Goal: Answer question/provide support

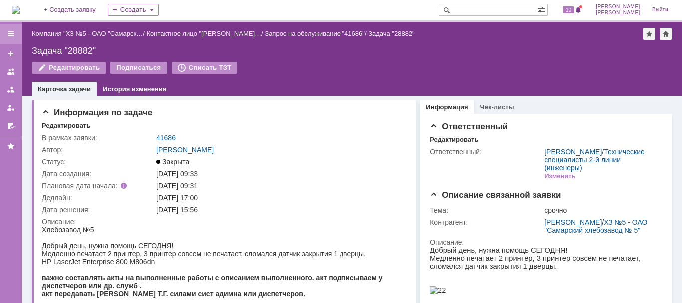
click at [10, 34] on div at bounding box center [11, 34] width 8 height 8
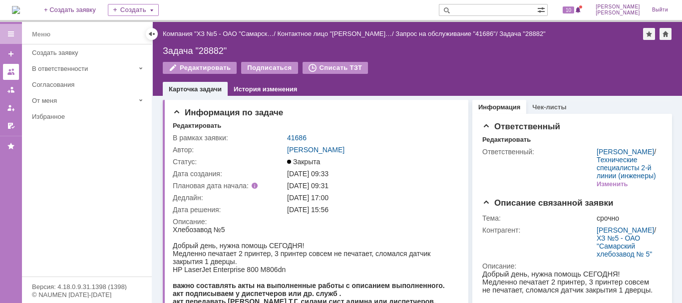
click at [6, 75] on link at bounding box center [11, 72] width 16 height 16
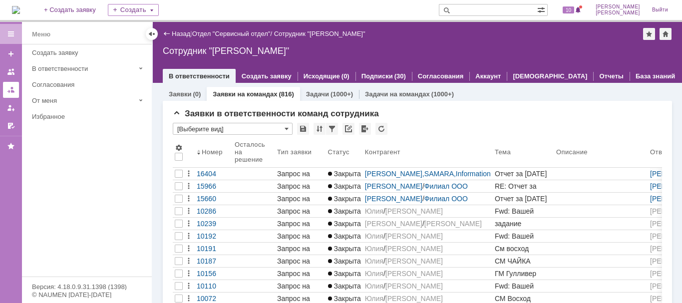
click at [13, 86] on div at bounding box center [11, 90] width 8 height 8
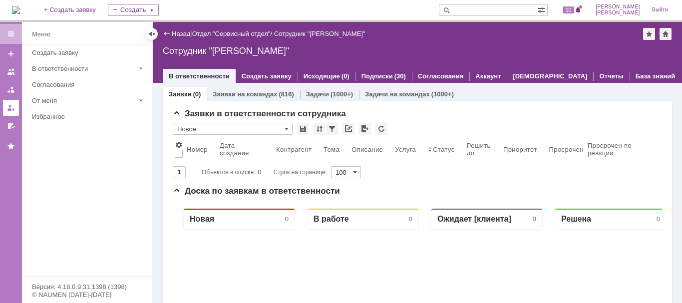
click at [15, 107] on link at bounding box center [11, 108] width 16 height 16
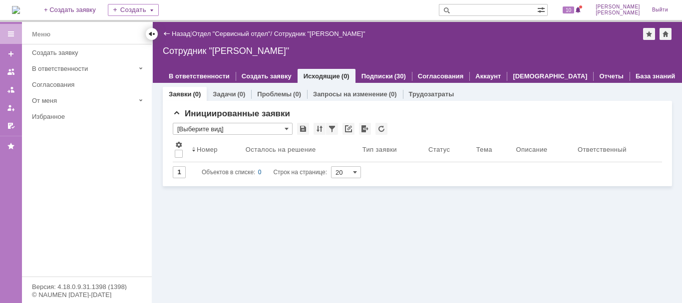
click at [150, 32] on div at bounding box center [152, 34] width 8 height 8
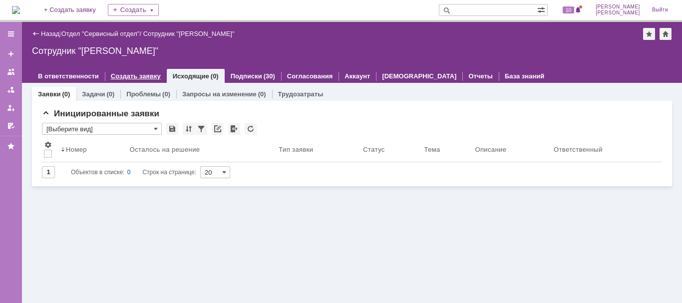
click at [146, 74] on link "Создать заявку" at bounding box center [136, 75] width 50 height 7
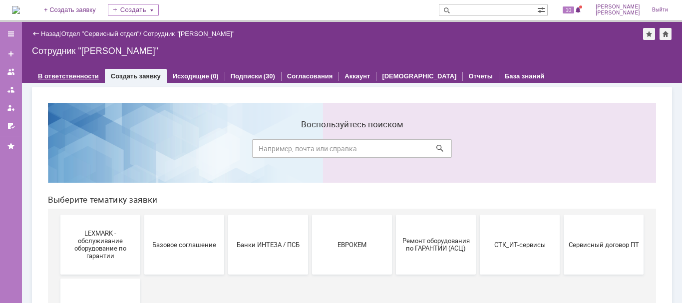
click at [69, 75] on link "В ответственности" at bounding box center [68, 75] width 61 height 7
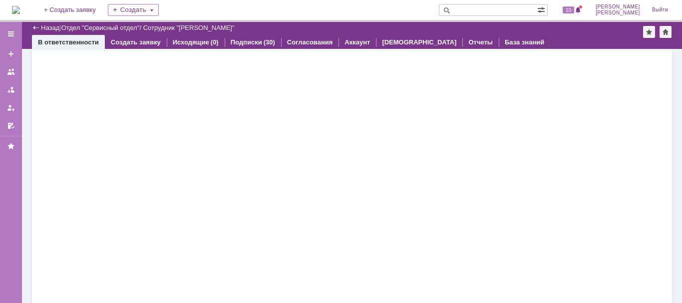
scroll to position [11, 0]
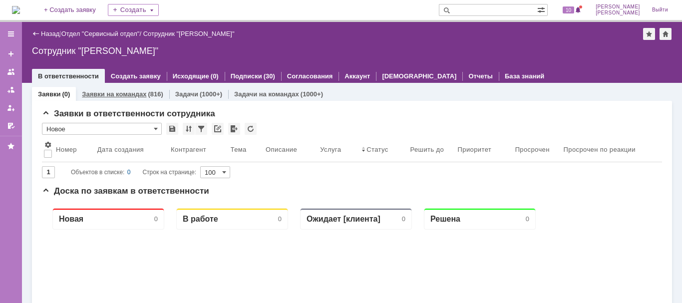
click at [145, 96] on div "Заявки на командах (816)" at bounding box center [122, 94] width 81 height 6
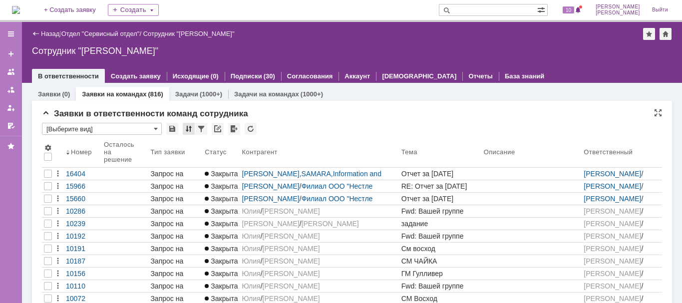
click at [187, 130] on div at bounding box center [189, 129] width 12 height 12
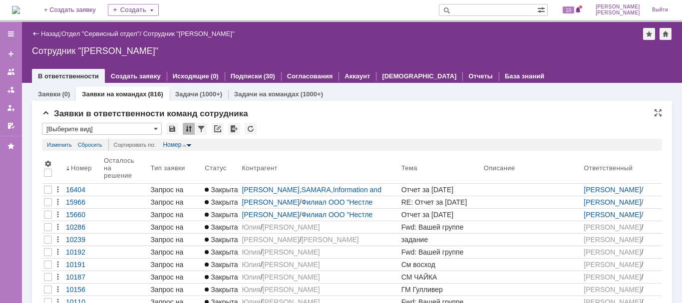
click at [187, 130] on div at bounding box center [189, 129] width 12 height 12
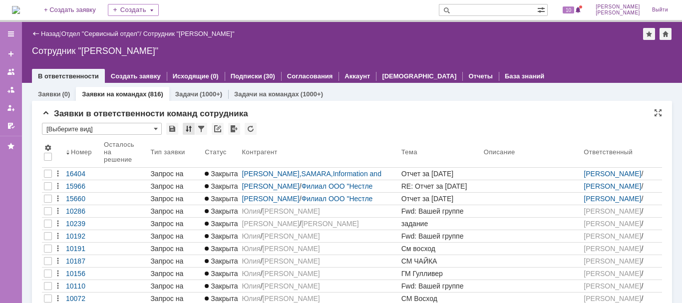
click at [187, 130] on div at bounding box center [189, 129] width 12 height 12
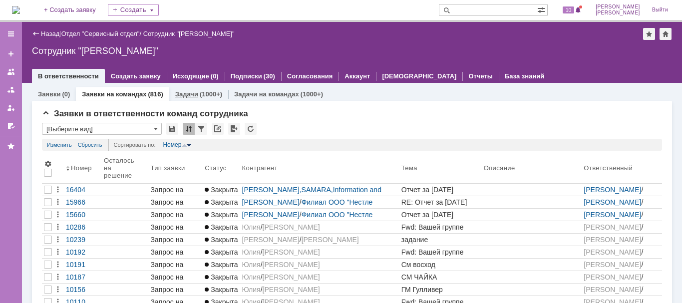
click at [195, 96] on link "Задачи" at bounding box center [186, 93] width 23 height 7
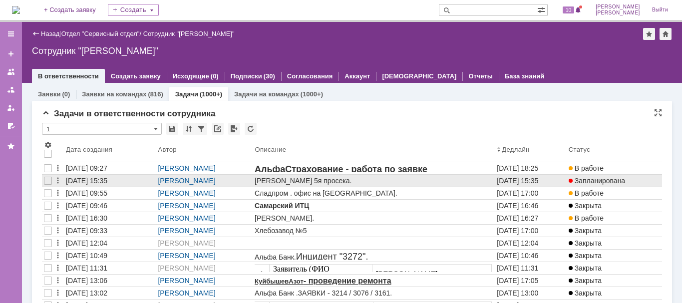
click at [107, 181] on div "[DATE] 15:35" at bounding box center [86, 181] width 41 height 8
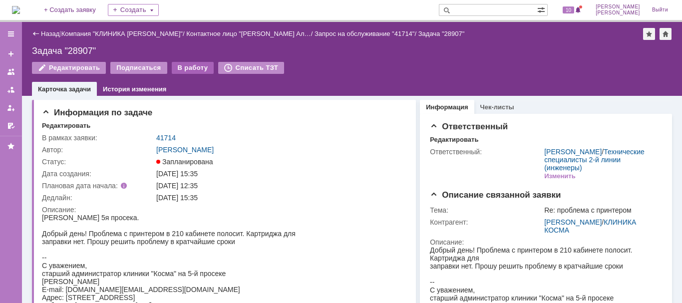
click at [197, 64] on div "В работу" at bounding box center [193, 68] width 42 height 12
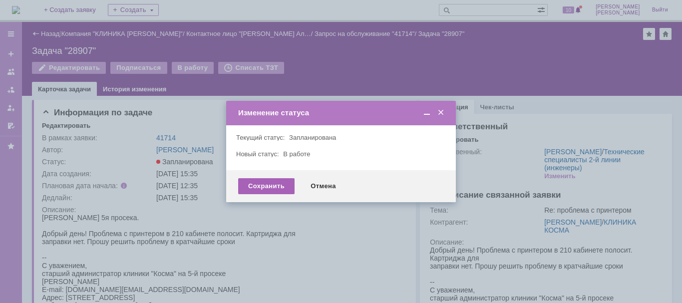
click at [250, 183] on div "Сохранить" at bounding box center [266, 186] width 56 height 16
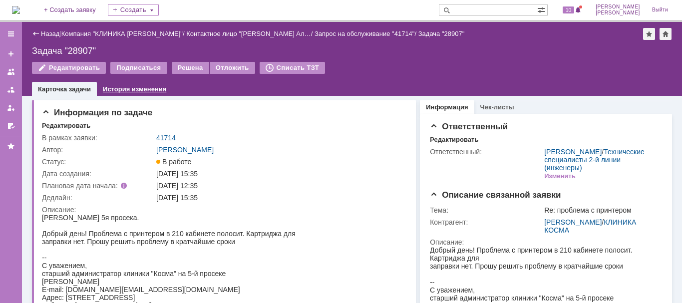
click at [134, 87] on link "История изменения" at bounding box center [134, 88] width 63 height 7
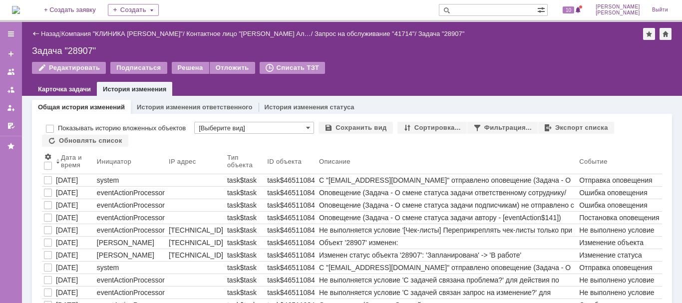
click at [33, 35] on div "Назад" at bounding box center [45, 33] width 27 height 7
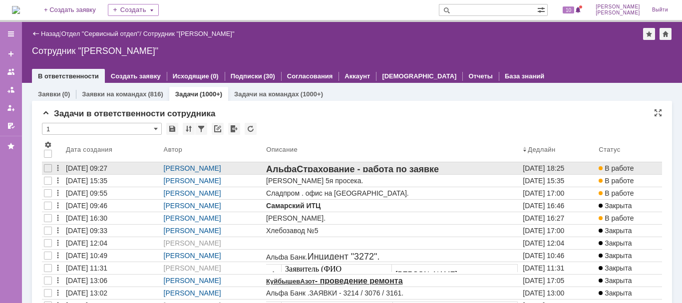
click at [85, 167] on div "[DATE] 09:27" at bounding box center [86, 168] width 41 height 8
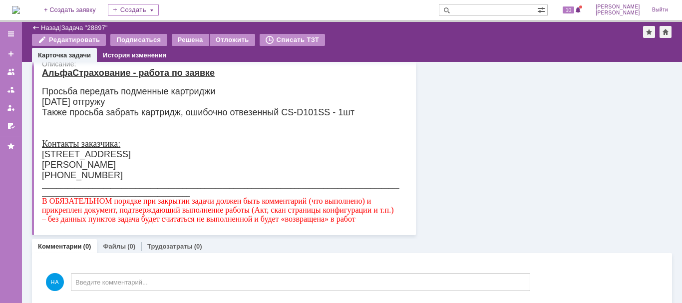
scroll to position [119, 0]
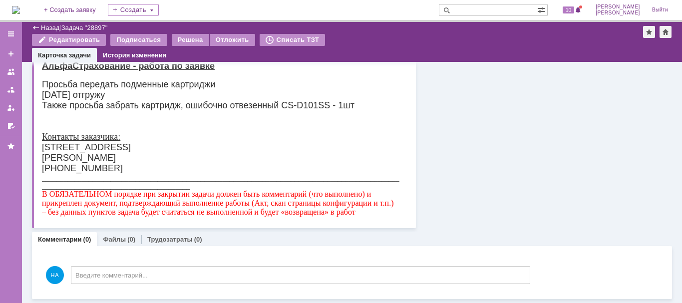
click at [141, 105] on font "Также просьба забрать картридж, ошибочно отвезенный CS-D101SS - 1шт" at bounding box center [198, 105] width 313 height 10
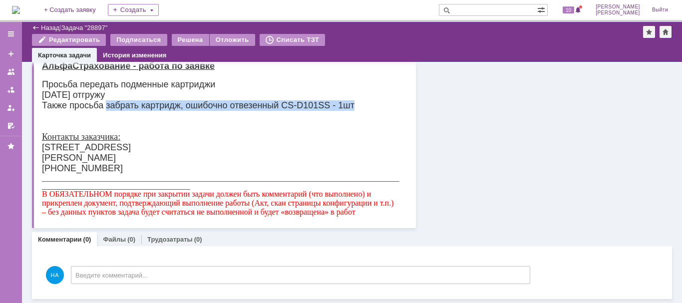
drag, startPoint x: 108, startPoint y: 104, endPoint x: 355, endPoint y: 104, distance: 246.8
click at [355, 104] on font "Также просьба забрать картридж, ошибочно отвезенный CS-D101SS - 1шт" at bounding box center [198, 105] width 313 height 10
copy font "забрать картридж, ошибочно отвезенный CS-D101SS - 1шт"
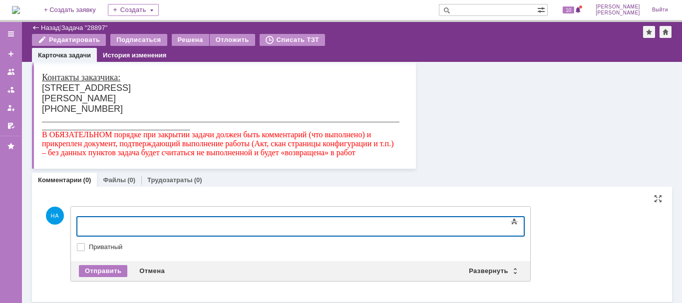
scroll to position [180, 0]
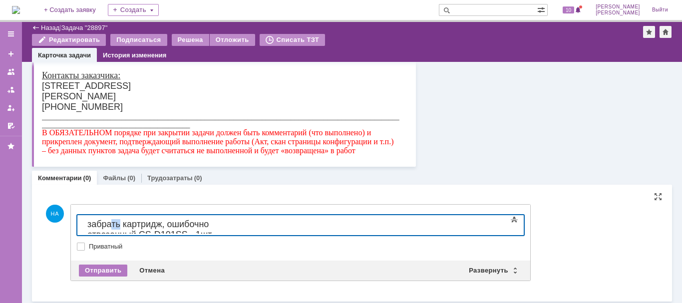
drag, startPoint x: 119, startPoint y: 224, endPoint x: 113, endPoint y: 224, distance: 5.5
click at [113, 224] on span "забрать картридж, ошибочно отвезенный CS-D101SS - 1шт" at bounding box center [149, 229] width 125 height 20
click at [229, 223] on div "забрал картридж, ошибочно отвезенный CS-D101SS - 1шт" at bounding box center [158, 229] width 142 height 21
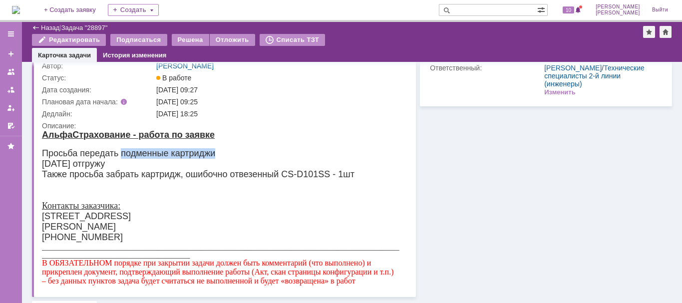
drag, startPoint x: 123, startPoint y: 151, endPoint x: 222, endPoint y: 150, distance: 98.4
click at [222, 150] on div "Просьба передать подменные картриджи" at bounding box center [221, 153] width 358 height 10
copy font "подменные картриджи"
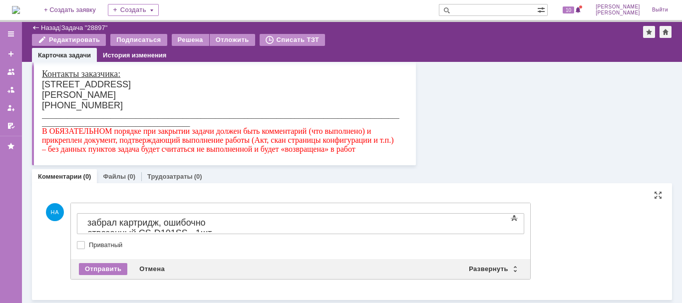
click at [229, 224] on div "забрал картридж, ошибочно отвезенный CS-D101SS - 1шт," at bounding box center [158, 228] width 142 height 21
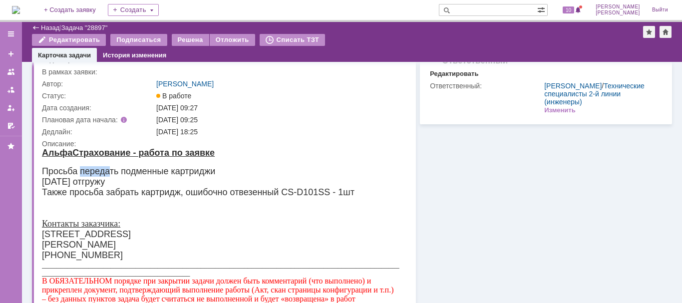
drag, startPoint x: 110, startPoint y: 169, endPoint x: 81, endPoint y: 171, distance: 29.0
click at [81, 171] on font "Просьба передать подменные картриджи" at bounding box center [128, 171] width 173 height 10
copy font "переда"
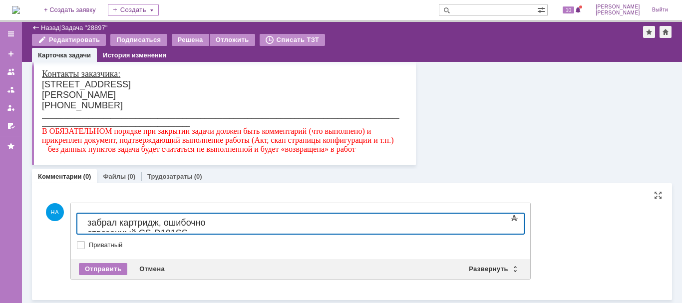
click at [229, 222] on div "забрал картридж, ошибочно отвезенный CS-D101SS - 1шт, подменные картриджи" at bounding box center [158, 233] width 142 height 31
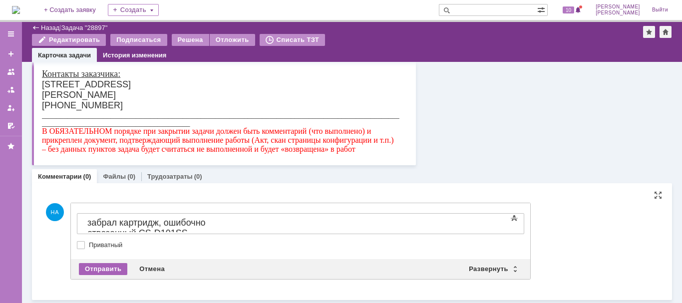
click at [109, 269] on div "Отправить" at bounding box center [103, 269] width 48 height 12
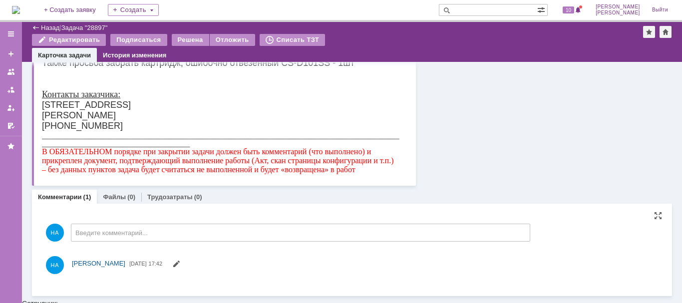
scroll to position [0, 0]
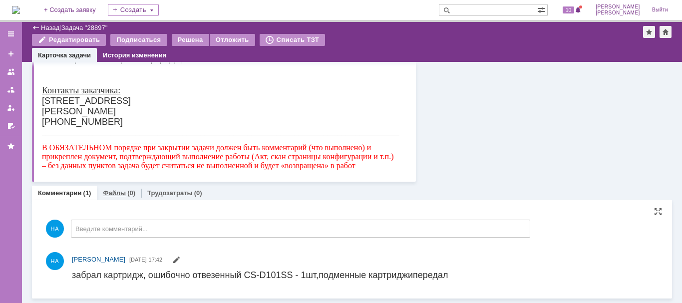
click at [103, 192] on link "Файлы" at bounding box center [114, 192] width 23 height 7
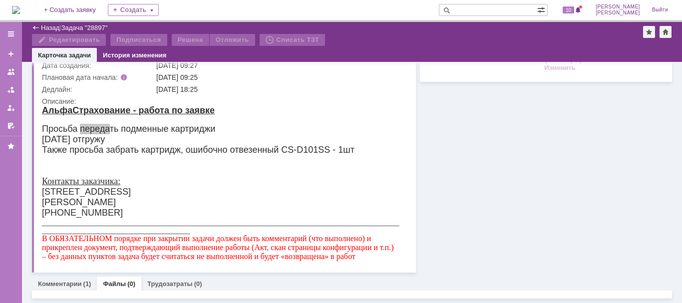
scroll to position [129, 0]
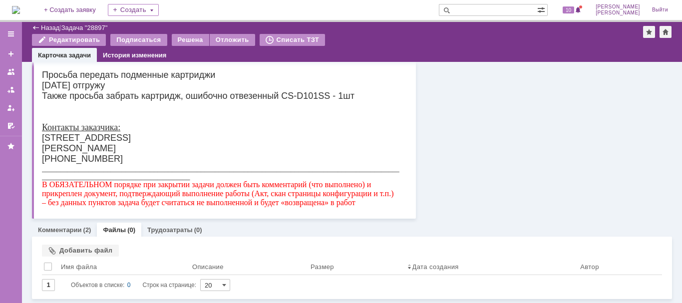
scroll to position [129, 0]
click at [68, 231] on link "Комментарии" at bounding box center [60, 229] width 44 height 7
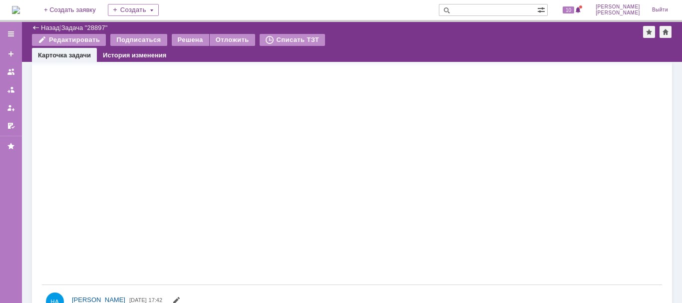
scroll to position [555, 0]
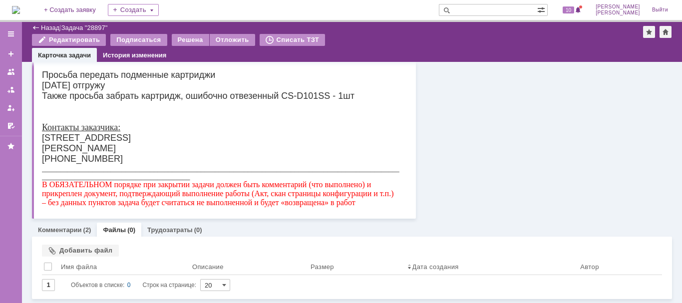
scroll to position [129, 0]
click at [46, 30] on link "Назад" at bounding box center [50, 27] width 18 height 7
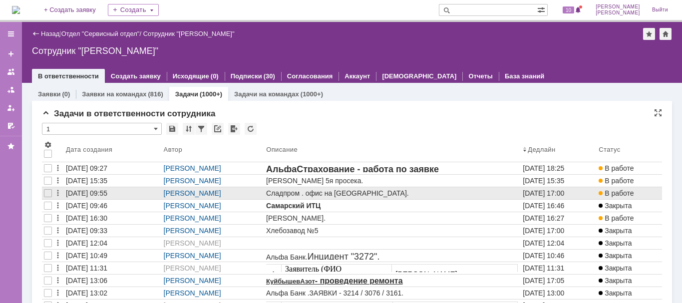
click at [104, 191] on div "[DATE] 09:55" at bounding box center [86, 193] width 41 height 8
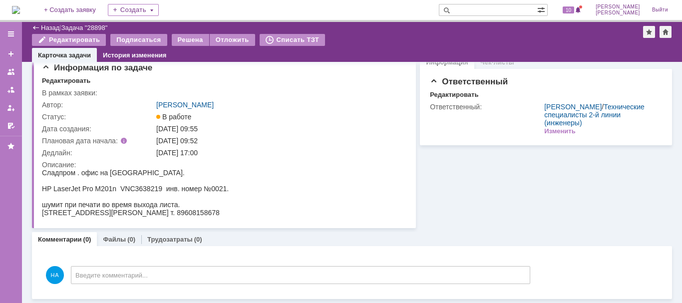
drag, startPoint x: 231, startPoint y: 190, endPoint x: 72, endPoint y: 204, distance: 160.0
click at [72, 204] on html "Сладпром . офис на Кирова. HP LaserJet Pro M201n VNC3638219 инв. номер №0021. ш…" at bounding box center [221, 193] width 358 height 48
drag, startPoint x: 83, startPoint y: 357, endPoint x: 112, endPoint y: 196, distance: 163.6
click at [127, 189] on div "HP LaserJet Pro M201n VNC3638219 инв. номер №0021." at bounding box center [135, 189] width 187 height 8
click at [189, 192] on div "HP LaserJet Pro M201n VNC3638219 инв. номер №0021." at bounding box center [135, 189] width 187 height 8
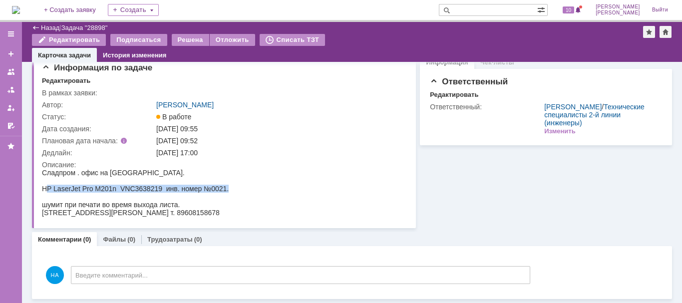
drag, startPoint x: 226, startPoint y: 188, endPoint x: 42, endPoint y: 190, distance: 183.9
click at [42, 190] on div "HP LaserJet Pro M201n VNC3638219 инв. номер №0021." at bounding box center [135, 189] width 187 height 8
copy div "HP LaserJet Pro M201n VNC3638219 инв. номер №0021"
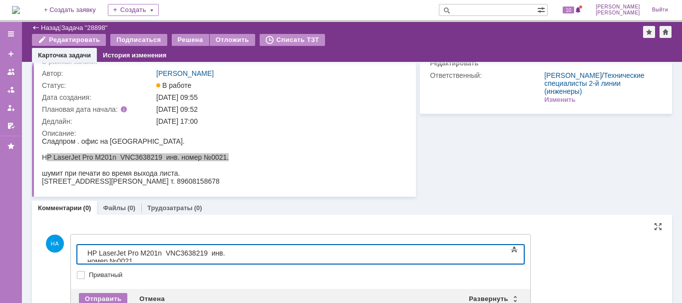
scroll to position [72, 0]
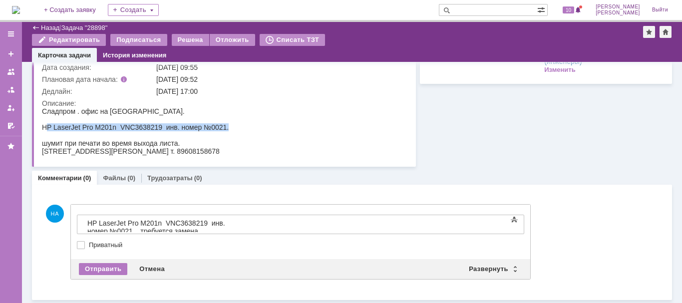
click at [116, 131] on div "HP LaserJet Pro M201n VNC3638219 инв. номер №0021." at bounding box center [135, 127] width 187 height 8
drag, startPoint x: 116, startPoint y: 129, endPoint x: 43, endPoint y: 131, distance: 72.5
click at [43, 131] on div "HP LaserJet Pro M201n VNC3638219 инв. номер №0021." at bounding box center [135, 127] width 187 height 8
copy div "HP LaserJet Pro M201n"
click at [233, 227] on body "HP LaserJet Pro M201n VNC3638219 инв. номер №0021 требуется замена термопленки" at bounding box center [158, 231] width 150 height 32
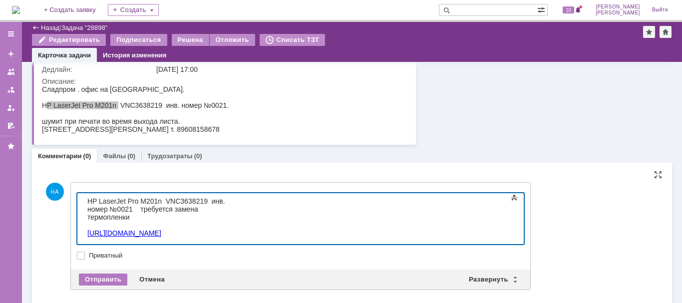
scroll to position [105, 0]
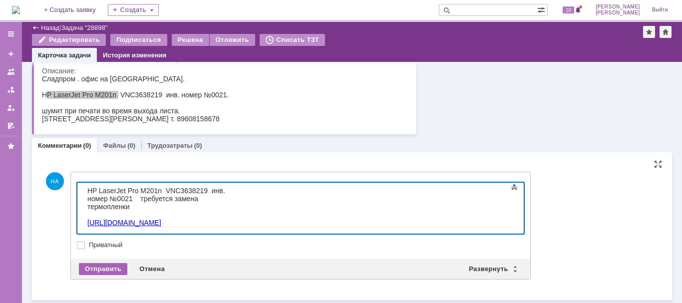
click at [115, 266] on div "Отправить" at bounding box center [103, 269] width 48 height 12
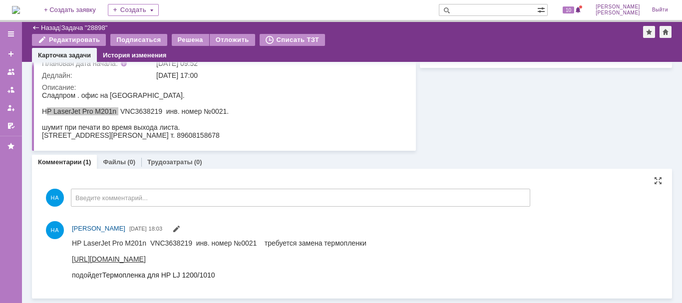
scroll to position [0, 0]
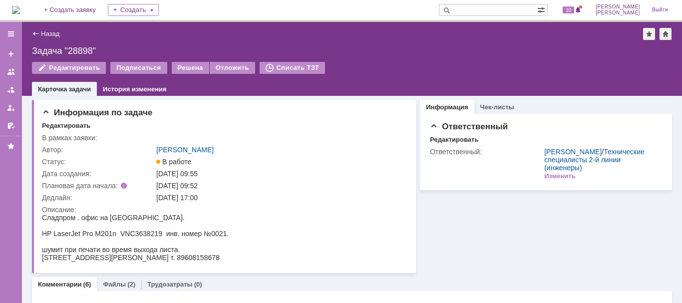
click at [36, 34] on div "Назад" at bounding box center [45, 33] width 27 height 7
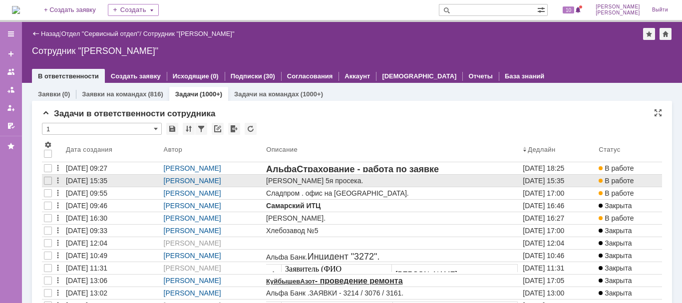
click at [89, 180] on div "[DATE] 15:35" at bounding box center [86, 181] width 41 height 8
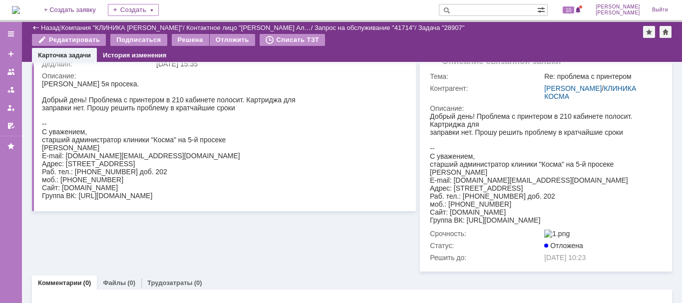
scroll to position [147, 0]
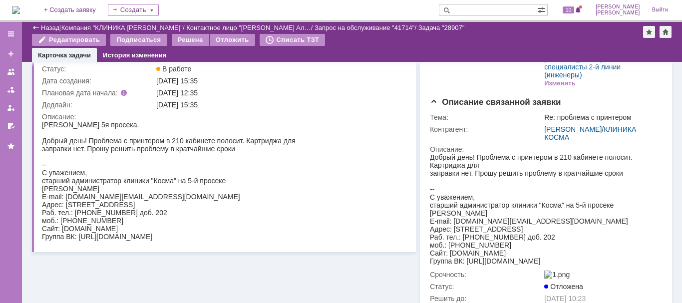
scroll to position [50, 0]
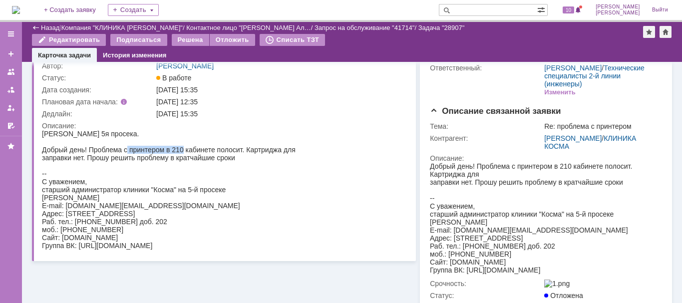
drag, startPoint x: 128, startPoint y: 150, endPoint x: 184, endPoint y: 151, distance: 56.5
click at [184, 151] on div "Добрый день! Проблема с принтером в 210 кабинете полосит. Картриджа для заправк…" at bounding box center [169, 198] width 254 height 104
copy div "принтером в 210"
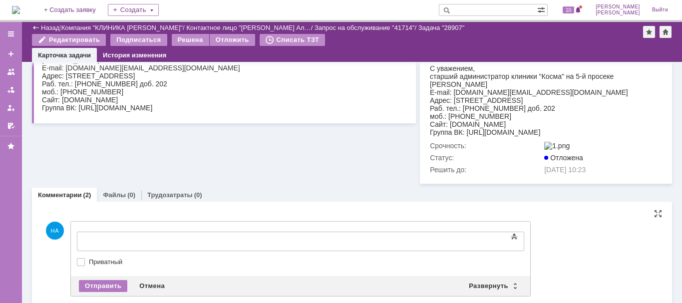
scroll to position [0, 0]
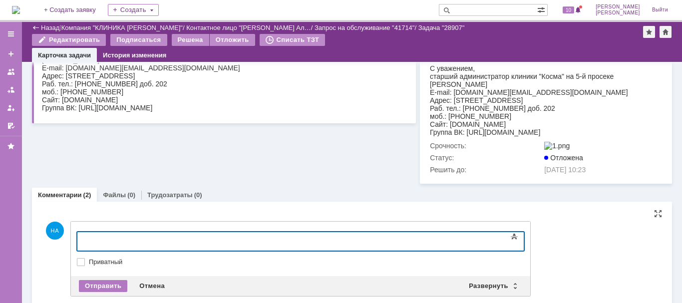
click at [146, 238] on div at bounding box center [158, 240] width 142 height 8
click at [217, 242] on span "принтером в 210 HP Never Lasr 1000a, при печати имеет" at bounding box center [151, 244] width 129 height 16
click at [229, 240] on div "принтером в 210 HP Never Lasr 1000a, при печати имеет" at bounding box center [158, 244] width 142 height 16
drag, startPoint x: 257, startPoint y: 238, endPoint x: 225, endPoint y: 240, distance: 31.5
click at [217, 240] on span "принтером в 210 HP Never Lasr 1000a, при печати имеет" at bounding box center [151, 244] width 129 height 16
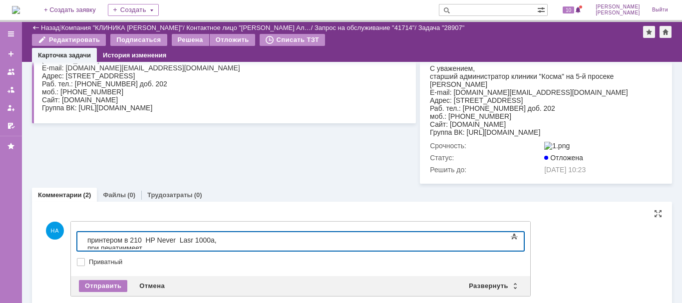
copy span "при печати"
click at [229, 239] on div "принтером в 210 HP Never Lasr 1000a, при печати имеет" at bounding box center [158, 244] width 142 height 16
drag, startPoint x: 258, startPoint y: 239, endPoint x: 221, endPoint y: 238, distance: 36.5
click at [217, 238] on span "принтером в 210 HP Never Lasr 1000a, при печати имеет при печати" at bounding box center [151, 244] width 129 height 16
click at [217, 240] on span "принтером в 210 HP Never Lasr 1000a, имеет при печати" at bounding box center [151, 244] width 129 height 16
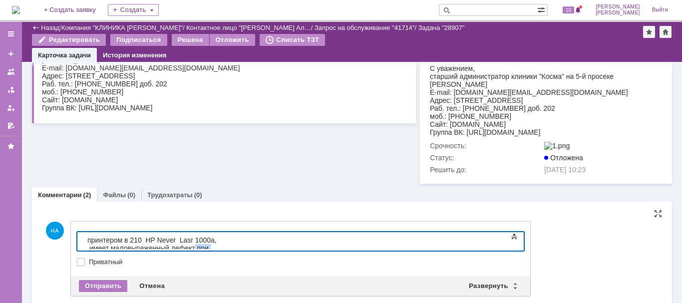
drag, startPoint x: 343, startPoint y: 238, endPoint x: 326, endPoint y: 239, distance: 17.6
click at [217, 239] on span "принтером в 210 HP Never Lasr 1000a, имеет маловыраженный дефект при печати" at bounding box center [151, 248] width 129 height 24
click at [217, 240] on span "принтером в 210 HP Never Lasr 1000a, имеет маловыраженный дефек печати" at bounding box center [151, 244] width 129 height 16
click at [229, 240] on div "принтером в 210 HP Never Lasr 1000a, имеет маловыраженный дефект печати" at bounding box center [158, 244] width 142 height 16
click at [192, 242] on span "принтером в 210 HP Never Lasr 1000a, имеет маловыраженный дефект печати белесос…" at bounding box center [152, 252] width 131 height 32
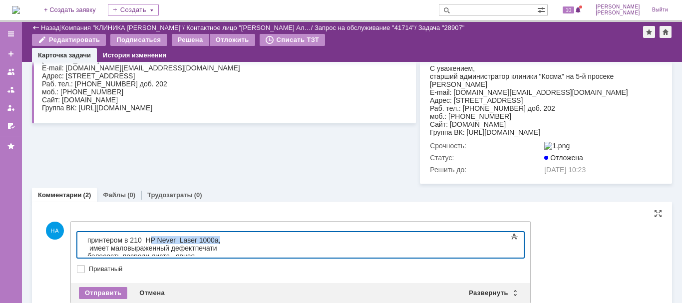
drag, startPoint x: 220, startPoint y: 240, endPoint x: 149, endPoint y: 241, distance: 70.9
click at [149, 241] on span "принтером в 210 HP Never Laser 1000a, имеет маловыраженный дефект печати белесо…" at bounding box center [153, 252] width 133 height 32
copy span "HP Never Laser 1000a"
click at [146, 249] on div "принтером в 210 HP Never Laser 1000a, имеет маловыраженный дефект печати белесо…" at bounding box center [158, 252] width 142 height 32
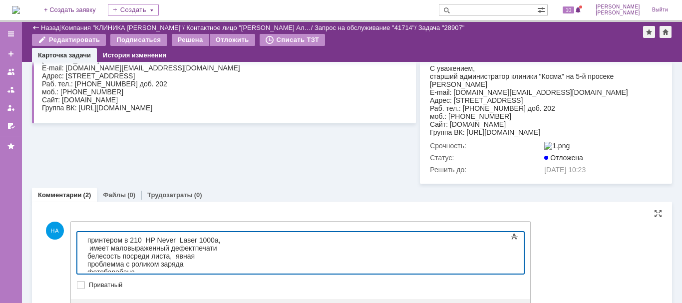
scroll to position [440, 3]
click at [219, 244] on span "печати белесость посреди листа, явная проблемма с роликом заряда фотобарабана" at bounding box center [152, 260] width 131 height 32
drag, startPoint x: 451, startPoint y: 244, endPoint x: 445, endPoint y: 258, distance: 15.4
click at [229, 245] on div "принтером в 210 HP Never Laser 1000a, имеет маловыраженный дефект печати белесо…" at bounding box center [158, 256] width 142 height 40
click at [167, 284] on span "https://www.youtube.com/watch?v=xkwQY947YRo" at bounding box center [126, 288] width 79 height 8
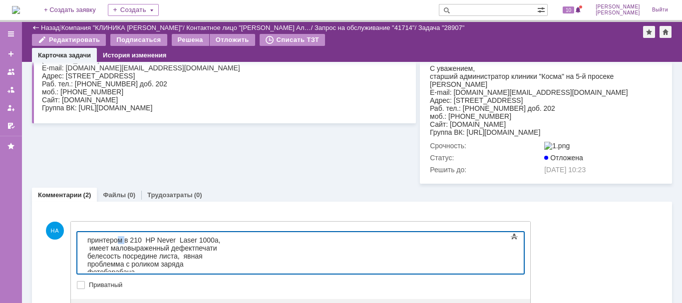
drag, startPoint x: 123, startPoint y: 238, endPoint x: 117, endPoint y: 238, distance: 6.0
click at [117, 238] on span "принтером в 210 HP Never Laser 1000a, имеет маловыраженный дефект печати белесо…" at bounding box center [153, 256] width 133 height 40
click at [135, 238] on span "принтер в 210 HP Never Laser 1000a, имеет маловыраженный дефект печати белесост…" at bounding box center [152, 256] width 131 height 40
click at [135, 242] on span "принтер в 210кабинете HP Never Laser 1000a, имеет маловыраженный дефект печати …" at bounding box center [157, 256] width 141 height 40
click at [229, 241] on span "принтер в 210 кабинете HP Never Laser 1000a, имеет маловыраженный дефект печати…" at bounding box center [157, 256] width 141 height 40
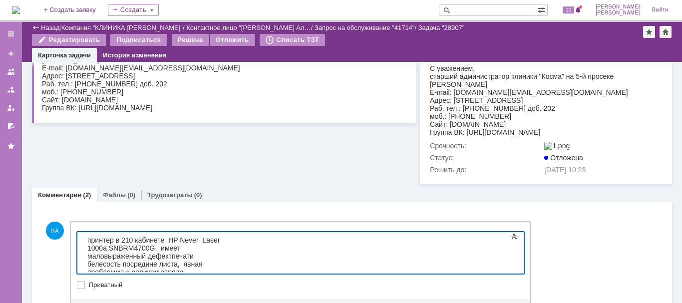
click at [163, 292] on span "https://www.youtube.com/watch?v=xkwQY947YRo -" at bounding box center [125, 296] width 76 height 8
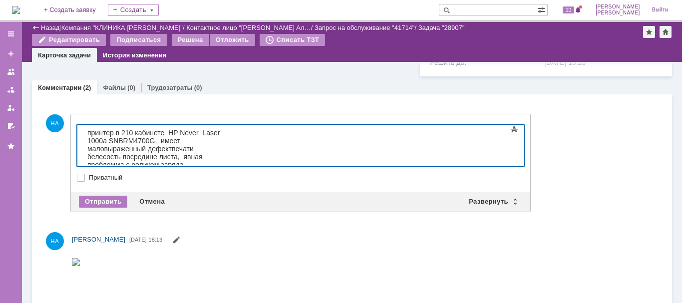
scroll to position [188, 0]
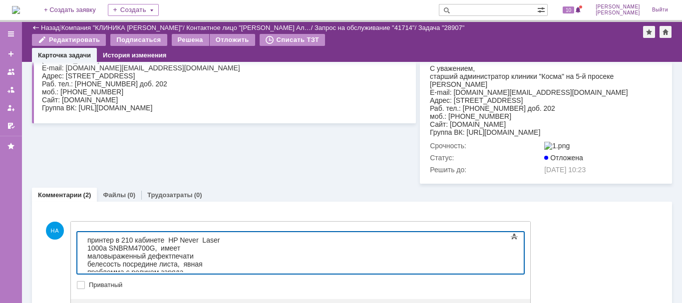
click at [203, 252] on span "печати белесость посредине листа, явная проблемма с роликом заряда фотобарабана" at bounding box center [144, 268] width 115 height 32
click at [203, 252] on span "печати белесость посредине листа, явная проблемма с роликом заряда фотобарабана…" at bounding box center [144, 268] width 115 height 32
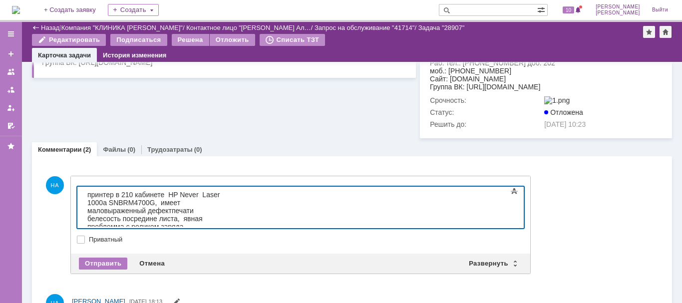
scroll to position [238, 0]
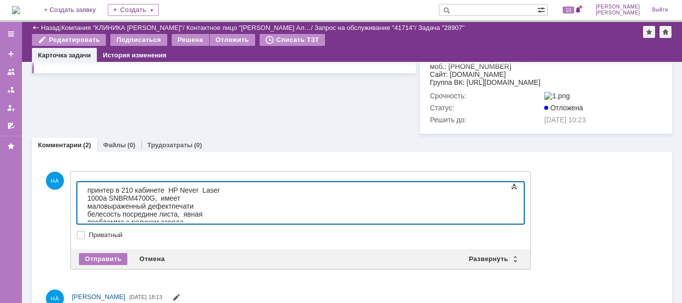
click at [229, 242] on div "https://www.youtube.com/watch?v=xkwQY947YRo - видео по обслуживанию ф/барабана" at bounding box center [158, 250] width 142 height 16
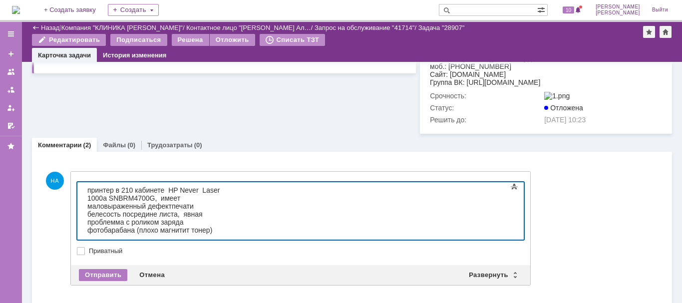
scroll to position [425, 3]
click at [88, 278] on div "Отправить" at bounding box center [103, 275] width 48 height 12
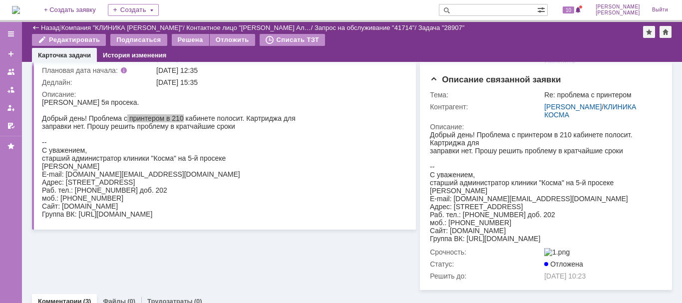
scroll to position [0, 0]
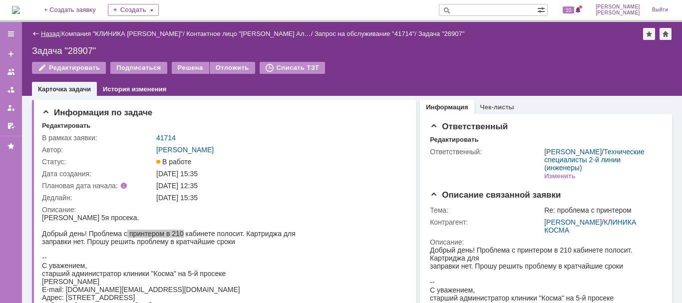
click at [45, 33] on link "Назад" at bounding box center [50, 33] width 18 height 7
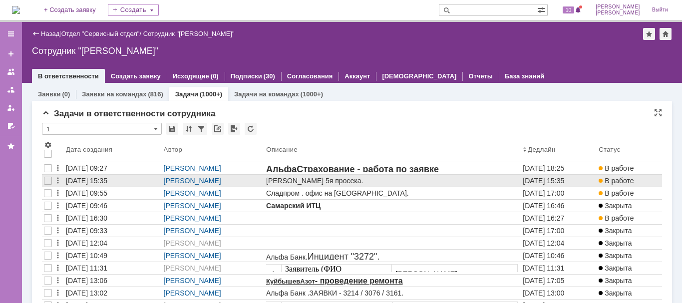
click at [107, 180] on div "[DATE] 15:35" at bounding box center [86, 181] width 41 height 8
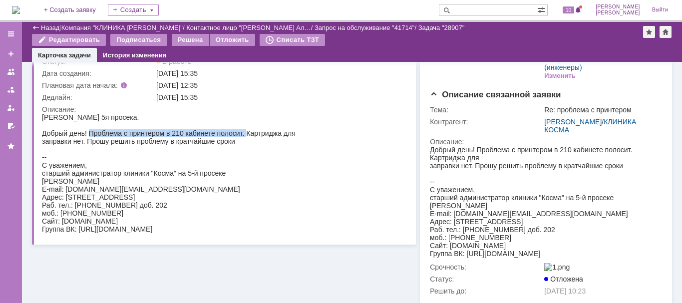
drag, startPoint x: 90, startPoint y: 132, endPoint x: 247, endPoint y: 130, distance: 156.9
click at [247, 130] on div "Добрый день! Проблема с принтером в 210 кабинете полосит. Картриджа для заправк…" at bounding box center [169, 181] width 254 height 104
copy div "Проблема с принтером в 210 кабинете полосит."
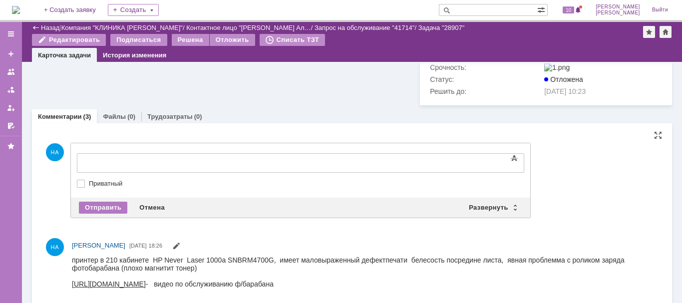
click at [149, 165] on div at bounding box center [158, 162] width 142 height 8
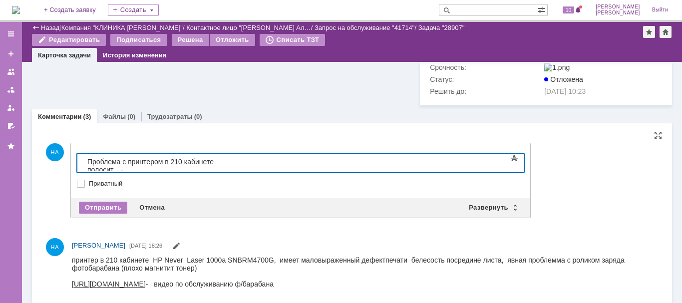
click at [84, 163] on body "Проблема с принтером в 210 кабинете полосит. -" at bounding box center [158, 166] width 150 height 24
drag, startPoint x: 90, startPoint y: 162, endPoint x: 85, endPoint y: 165, distance: 5.4
click at [85, 165] on body "в Проблема с принтером в 210 кабинете полосит. -" at bounding box center [158, 166] width 150 height 24
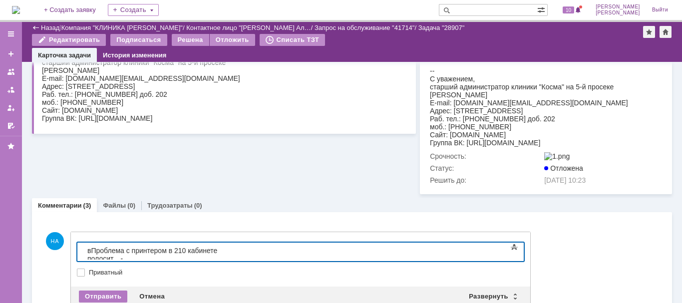
scroll to position [200, 0]
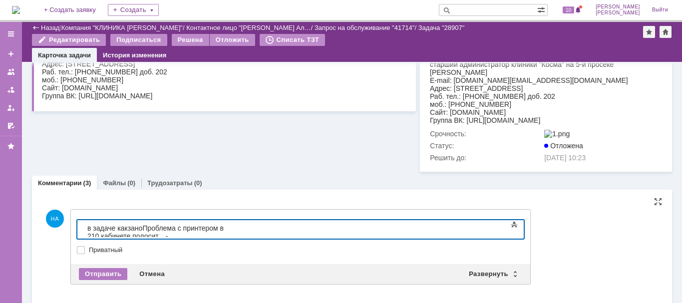
click at [229, 224] on div "в задаче какзано Проблема с принтером в 210 кабинете полосит. -" at bounding box center [158, 232] width 142 height 16
click at [222, 230] on span "в задаче какзано Проблема с принтером в 210 кабинете полосит. - вернее бледная …" at bounding box center [154, 236] width 134 height 24
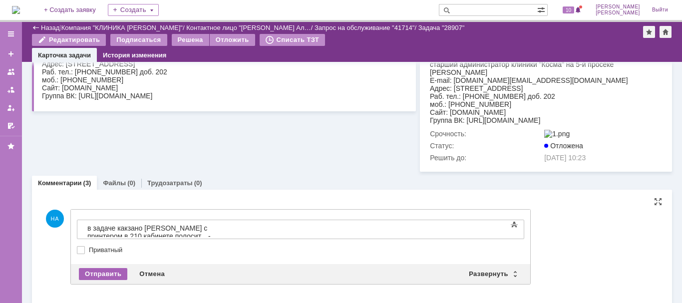
click at [94, 275] on div "Отправить" at bounding box center [103, 274] width 48 height 12
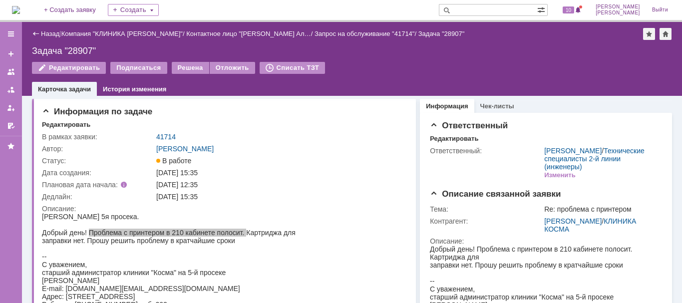
scroll to position [0, 0]
click at [39, 33] on div "Назад" at bounding box center [45, 33] width 27 height 7
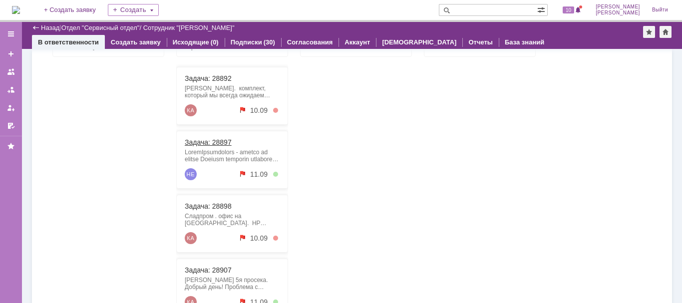
click at [212, 144] on link "Задача: 28897" at bounding box center [208, 142] width 47 height 8
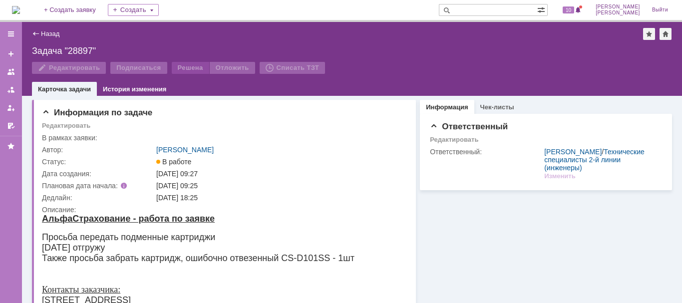
click at [187, 69] on div "Решена" at bounding box center [190, 68] width 37 height 12
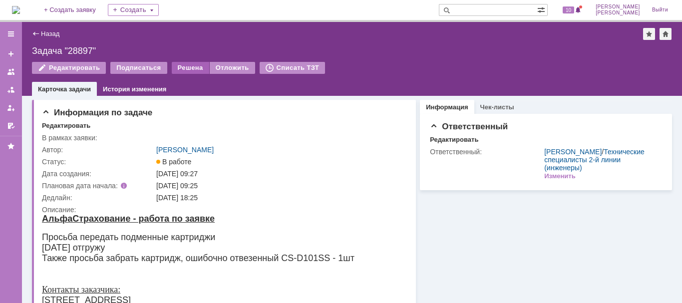
click at [186, 69] on div "Решена" at bounding box center [190, 68] width 37 height 12
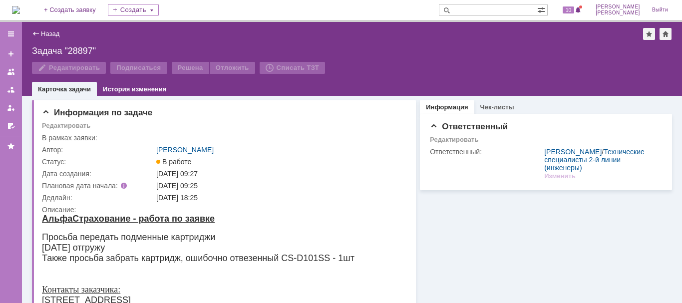
click at [37, 35] on div "Назад" at bounding box center [45, 33] width 27 height 7
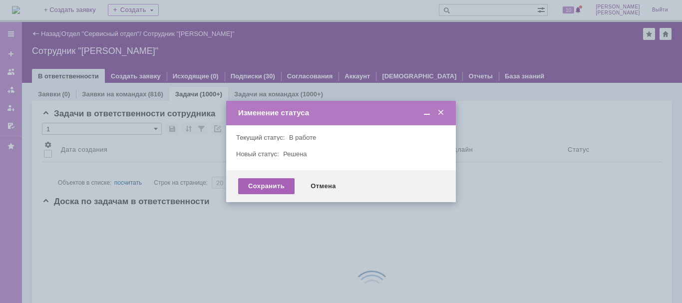
click at [265, 190] on div "Сохранить" at bounding box center [266, 186] width 56 height 16
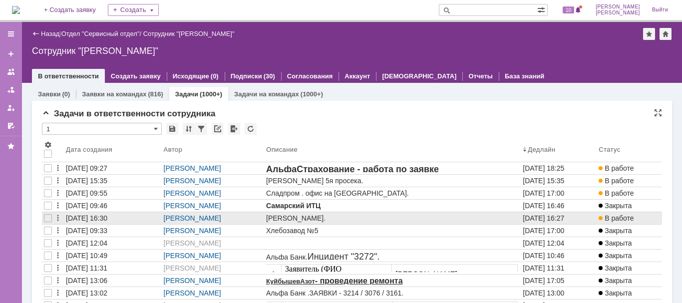
click at [107, 216] on div "[DATE] 16:30" at bounding box center [86, 218] width 41 height 8
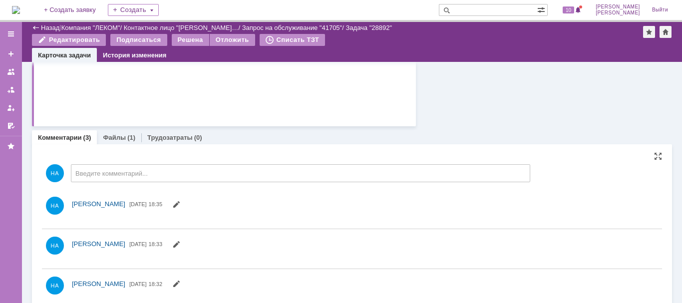
scroll to position [344, 0]
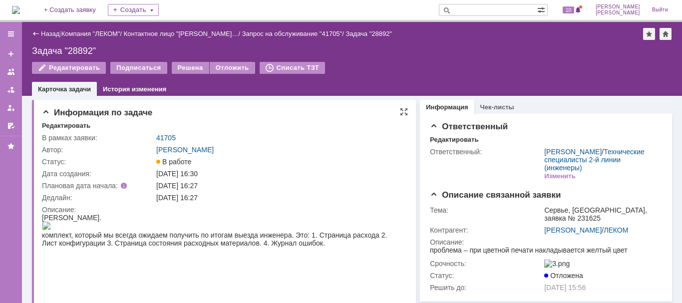
click at [302, 138] on div "41705" at bounding box center [279, 138] width 246 height 8
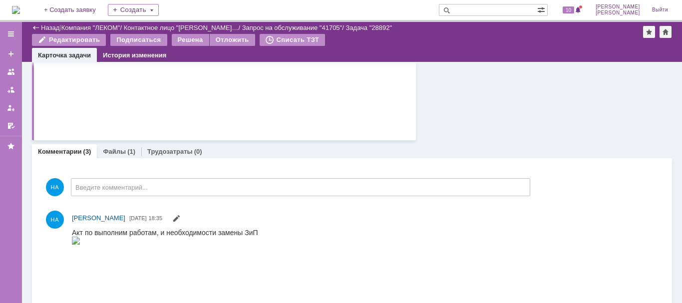
scroll to position [310, 0]
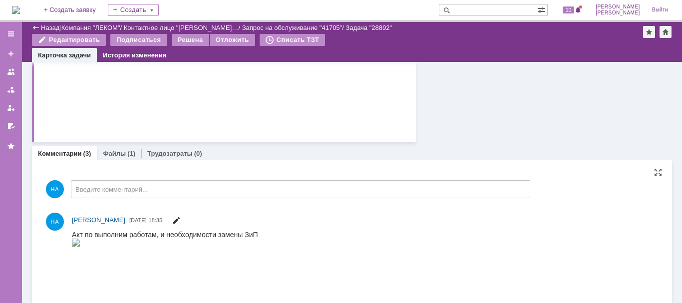
click at [180, 223] on span at bounding box center [176, 222] width 8 height 8
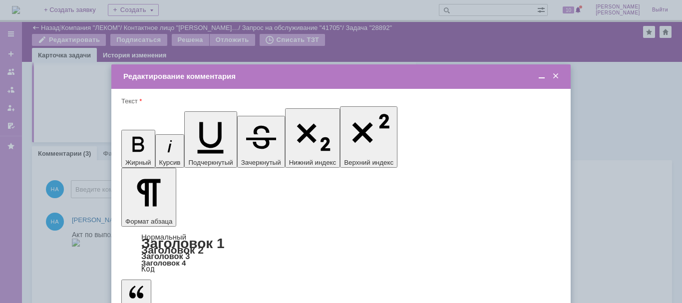
scroll to position [0, 0]
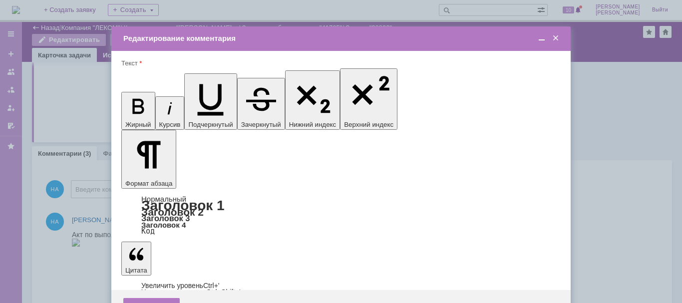
click at [162, 298] on div "Сохранить" at bounding box center [151, 306] width 56 height 16
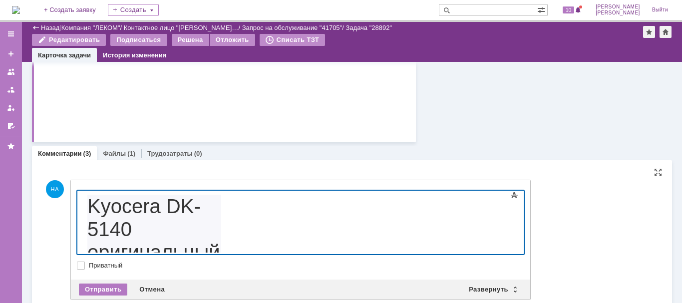
click at [88, 203] on h1 "Kyocera DK-5140 оригинальный блок фотобарабана (302NR93014)" at bounding box center [154, 275] width 134 height 161
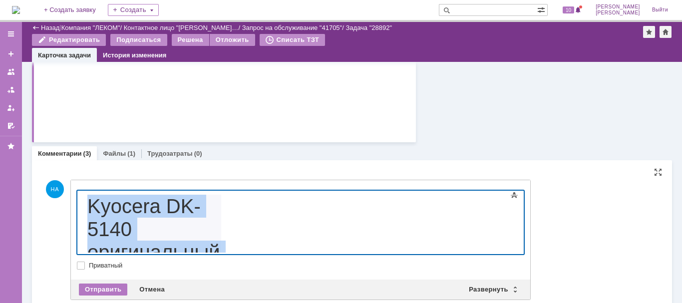
drag, startPoint x: 361, startPoint y: 231, endPoint x: 83, endPoint y: 192, distance: 280.5
click at [83, 192] on html "Kyocera DK-5140 оригинальный блок фотобарабана (302NR93014)" at bounding box center [158, 279] width 150 height 177
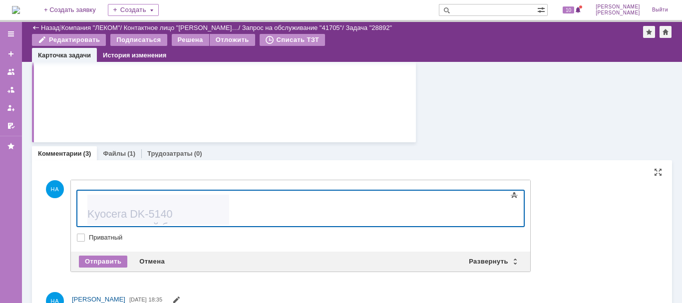
click at [187, 205] on li "Kyocera DK-5140 оригинальный блок фотобарабана (302NR93014)" at bounding box center [158, 227] width 142 height 65
drag, startPoint x: 90, startPoint y: 216, endPoint x: 521, endPoint y: 420, distance: 476.9
click at [233, 229] on html "блок фотобарабана Kyocera DK-5140 Kyocera DK-5140 оригинальный блок фотобарабан…" at bounding box center [158, 227] width 150 height 73
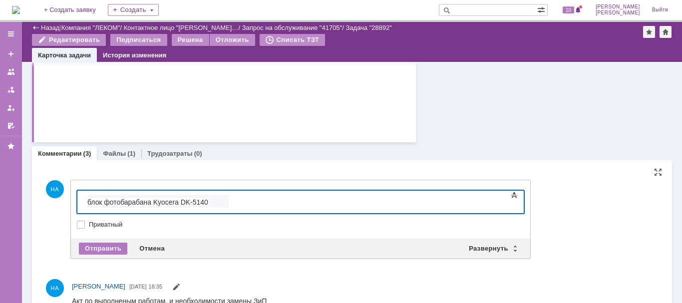
click at [87, 202] on body "блок фотобарабана Kyocera DK-5140" at bounding box center [158, 201] width 150 height 21
click at [162, 203] on span "Требуется замена блок фотобарабана Kyocera DK-5140" at bounding box center [148, 208] width 122 height 21
click at [229, 200] on li "Требуется замена блока фотобарабана Kyocera DK-5140" at bounding box center [158, 208] width 142 height 26
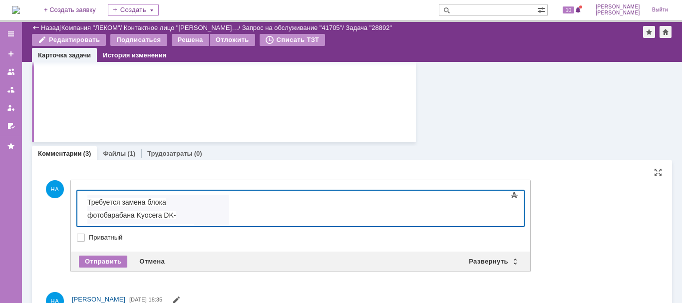
click at [194, 224] on span "302NR93014 / 302NR93013 / 302NR93012 / 302NR93011 / 302NR93010" at bounding box center [140, 241] width 107 height 34
click at [146, 216] on li "Требуется замена блока фотобарабана Kyocera DK-5140 ( 302NR93014 / 302NR93013 /…" at bounding box center [158, 227] width 142 height 65
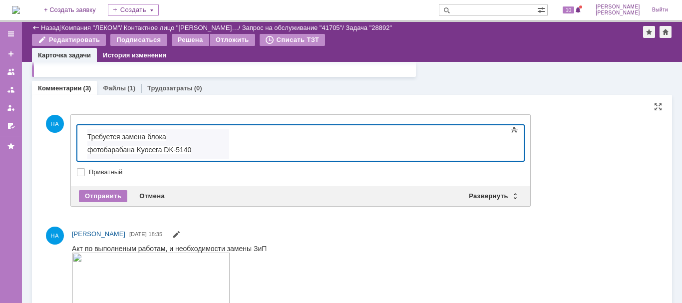
scroll to position [360, 0]
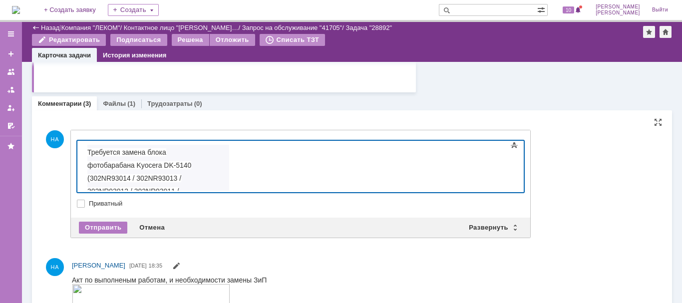
click at [172, 269] on span "​При замене провести ТО ()" at bounding box center [131, 273] width 88 height 8
click at [170, 269] on span "При замене провести ТО (на узлах )" at bounding box center [145, 273] width 116 height 8
click at [169, 269] on span "При замене провести ТО на узлах )" at bounding box center [145, 273] width 117 height 8
click at [204, 269] on div "При замене провести ТО, на узлах )" at bounding box center [158, 273] width 142 height 8
drag, startPoint x: 281, startPoint y: 179, endPoint x: 275, endPoint y: 183, distance: 6.5
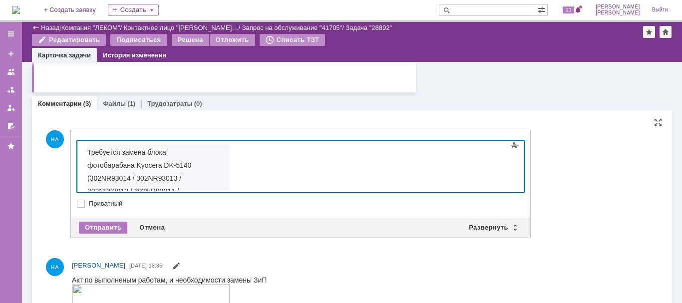
click at [202, 269] on span "При замене провести ТО, на узлах проявки и фотобаранов остатки" at bounding box center [144, 277] width 115 height 16
click at [200, 269] on span "При замене провести ТО, на узлах проявки и фотобаранах остатки" at bounding box center [143, 277] width 113 height 16
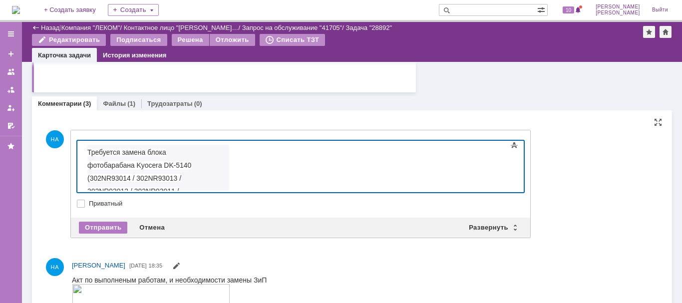
click at [200, 269] on span "При замене провести ТО, на узлах проявки и фотобаранах остатки" at bounding box center [143, 277] width 113 height 16
click at [229, 269] on div "При замене провести ТО, на узлах проявки и фотобаранах скопилить остатки" at bounding box center [158, 277] width 142 height 16
drag, startPoint x: 346, startPoint y: 183, endPoint x: 322, endPoint y: 182, distance: 24.5
click at [226, 269] on span "При замене провести ТО, на узлах проявки и фотобаранах скопилить остатки тонера" at bounding box center [156, 281] width 138 height 24
click at [229, 269] on div "При замене провести ТО, на узлах проявки и фотобаранах скопилить остатки тонера" at bounding box center [158, 281] width 142 height 24
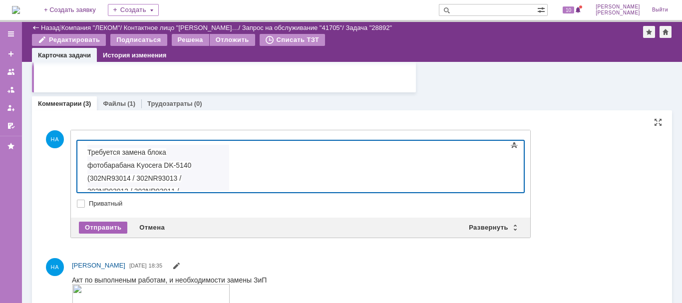
click at [110, 227] on div "Отправить" at bounding box center [103, 228] width 48 height 12
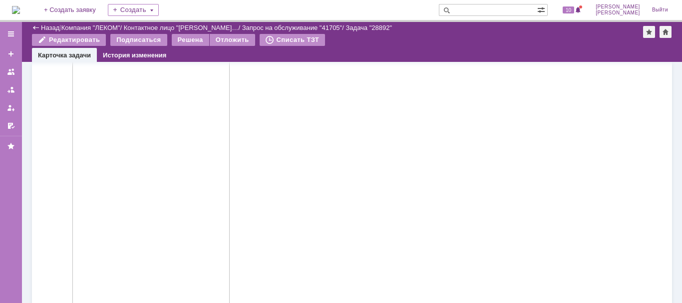
scroll to position [388, 0]
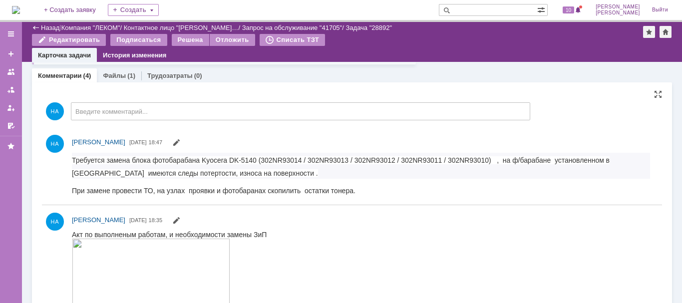
click at [240, 171] on span "302NR93014 / 302NR93013 / 302NR93012 / 302NR93011 / 302NR93010) , на ф/барабане…" at bounding box center [341, 166] width 538 height 21
click at [237, 172] on span "302NR93014 / 302NR93013 / 302NR93012 / 302NR93011 / 302NR93010) , на ф/барабане…" at bounding box center [341, 166] width 538 height 21
click at [238, 171] on span "302NR93014 / 302NR93013 / 302NR93012 / 302NR93011 / 302NR93010) , на ф/барабане…" at bounding box center [341, 166] width 538 height 21
click at [180, 144] on span at bounding box center [176, 144] width 8 height 8
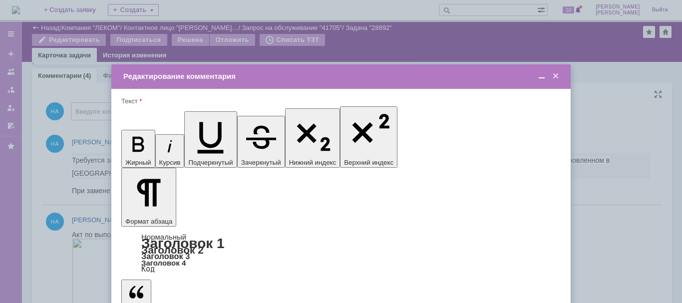
scroll to position [0, 0]
drag, startPoint x: 150, startPoint y: 2814, endPoint x: 142, endPoint y: 2815, distance: 8.5
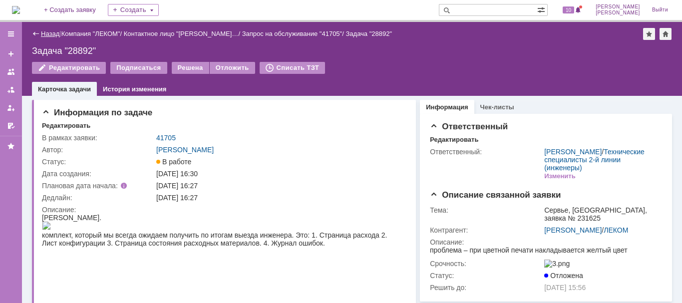
click at [45, 34] on link "Назад" at bounding box center [50, 33] width 18 height 7
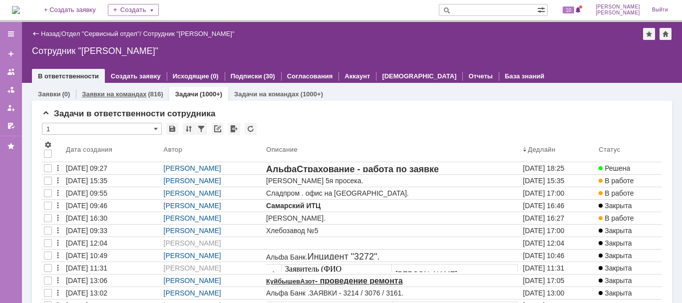
click at [129, 96] on link "Заявки на командах" at bounding box center [114, 93] width 64 height 7
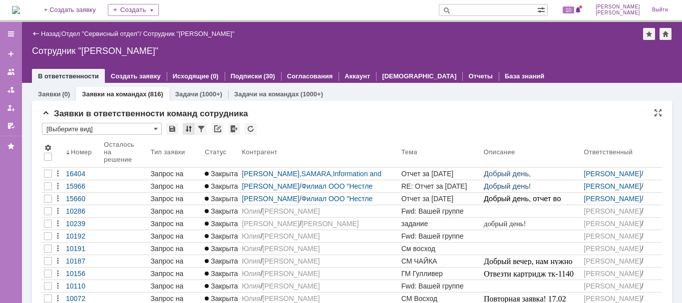
click at [187, 128] on div at bounding box center [189, 129] width 12 height 12
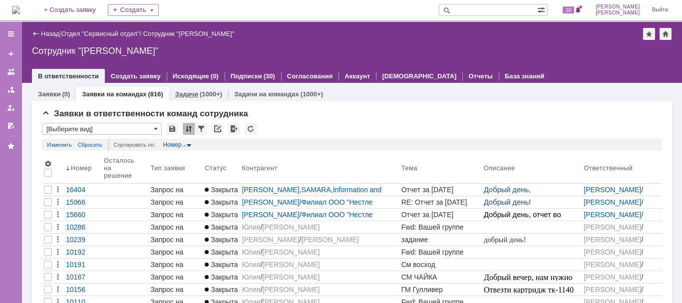
click at [182, 93] on link "Задачи" at bounding box center [186, 93] width 23 height 7
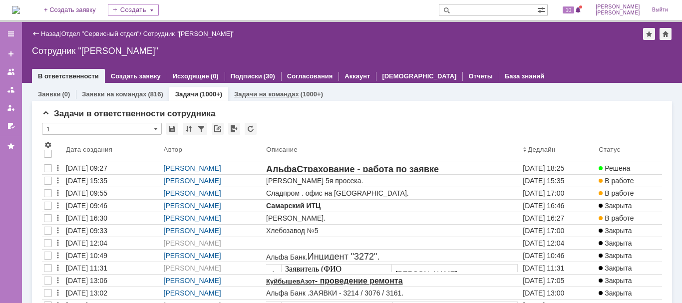
click at [243, 88] on div "Задачи на командах (1000+)" at bounding box center [278, 94] width 101 height 14
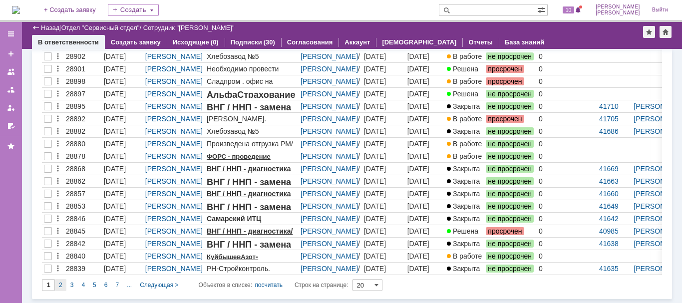
click at [59, 286] on span "2" at bounding box center [60, 285] width 3 height 7
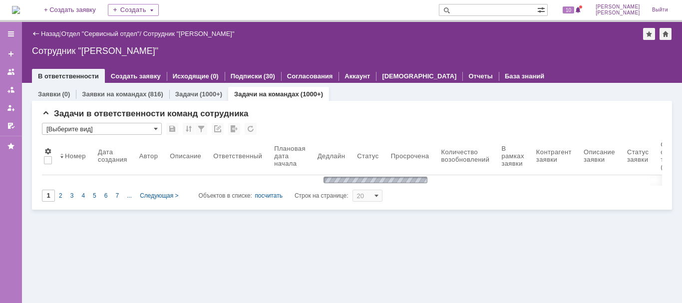
type input "2"
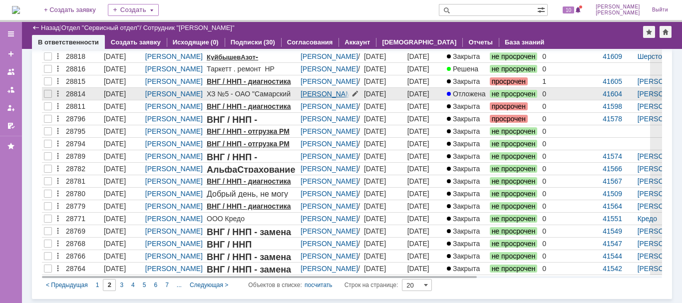
click at [316, 91] on link "[PERSON_NAME]" at bounding box center [329, 94] width 57 height 8
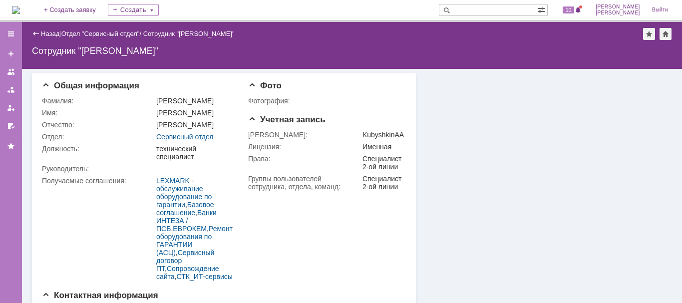
click at [36, 32] on div "Назад" at bounding box center [45, 33] width 27 height 7
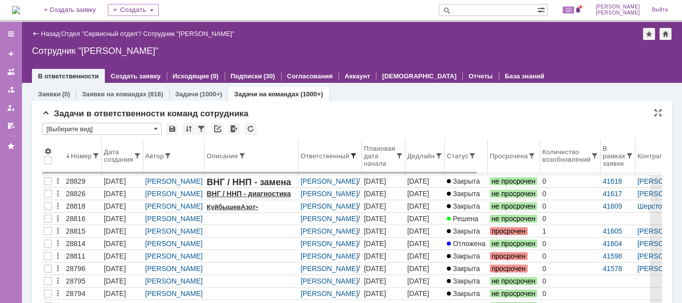
click at [350, 155] on span at bounding box center [354, 156] width 8 height 8
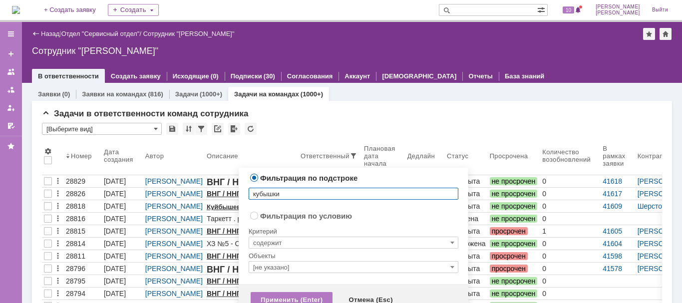
type input "[PERSON_NAME]"
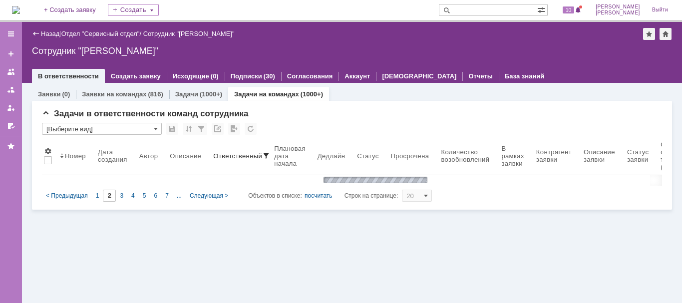
type input "1"
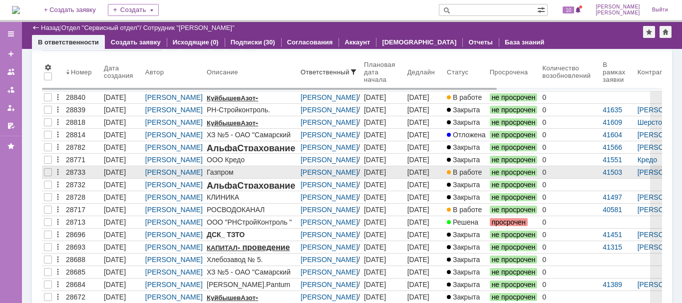
click at [77, 173] on div "28733" at bounding box center [83, 172] width 34 height 8
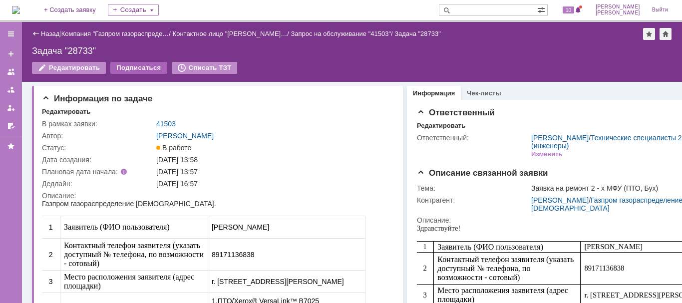
click at [150, 67] on div "Подписаться" at bounding box center [138, 68] width 56 height 12
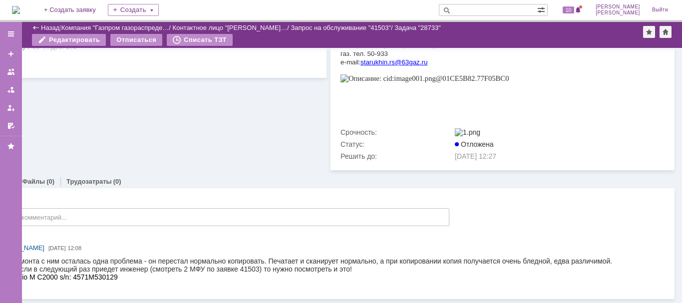
scroll to position [394, 0]
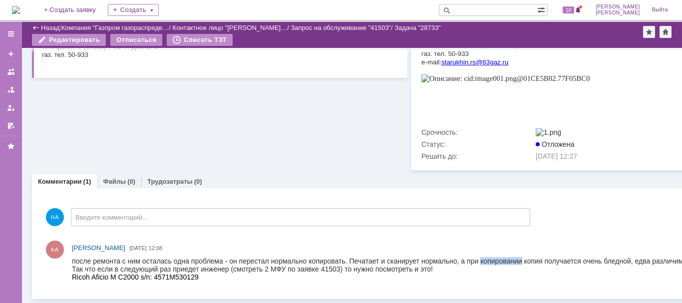
drag, startPoint x: 481, startPoint y: 261, endPoint x: 523, endPoint y: 261, distance: 41.5
click at [523, 261] on div "после ремонта с ним осталась одна проблема - он перестал нормально копировать. …" at bounding box center [383, 265] width 622 height 16
click at [519, 243] on div "КА [PERSON_NAME] [DATE] 12:08" at bounding box center [407, 248] width 670 height 10
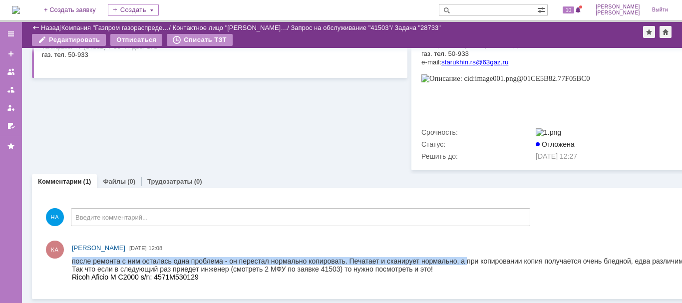
drag, startPoint x: 468, startPoint y: 262, endPoint x: 503, endPoint y: 254, distance: 35.3
click at [503, 257] on html "после ремонта с ним осталась одна проблема - он перестал нормально копировать. …" at bounding box center [406, 269] width 669 height 24
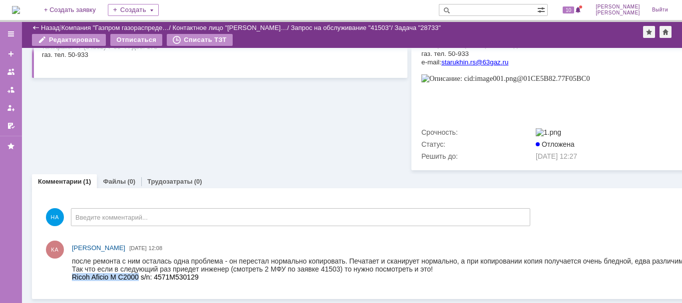
drag, startPoint x: 138, startPoint y: 278, endPoint x: 74, endPoint y: 277, distance: 64.5
click at [74, 277] on span "Ricoh Aficio M C2000 s/n: 4571M530129" at bounding box center [135, 277] width 127 height 8
copy span "Ricoh Aficio M C2000"
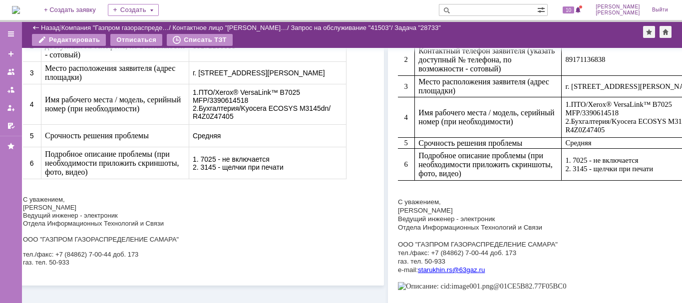
scroll to position [144, 19]
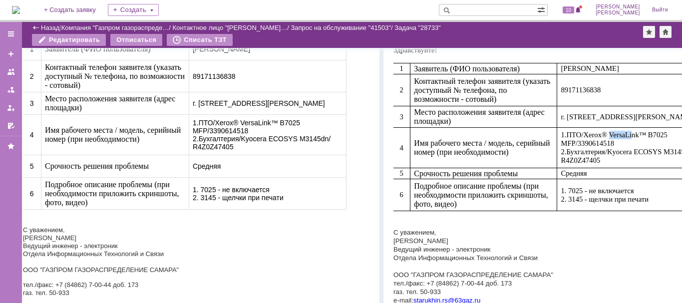
drag, startPoint x: 611, startPoint y: 133, endPoint x: 632, endPoint y: 139, distance: 22.2
click at [632, 139] on span "/Xerox® VersaLink™ B7025 MFP/3390614518 2." at bounding box center [614, 143] width 107 height 25
drag, startPoint x: 588, startPoint y: 133, endPoint x: 662, endPoint y: 139, distance: 75.1
click at [662, 139] on span "/Xerox® VersaLink™ B7025 MFP/3390614518 2." at bounding box center [614, 143] width 107 height 25
copy span "Xerox® VersaLink™ B7025"
